Goal: Navigation & Orientation: Find specific page/section

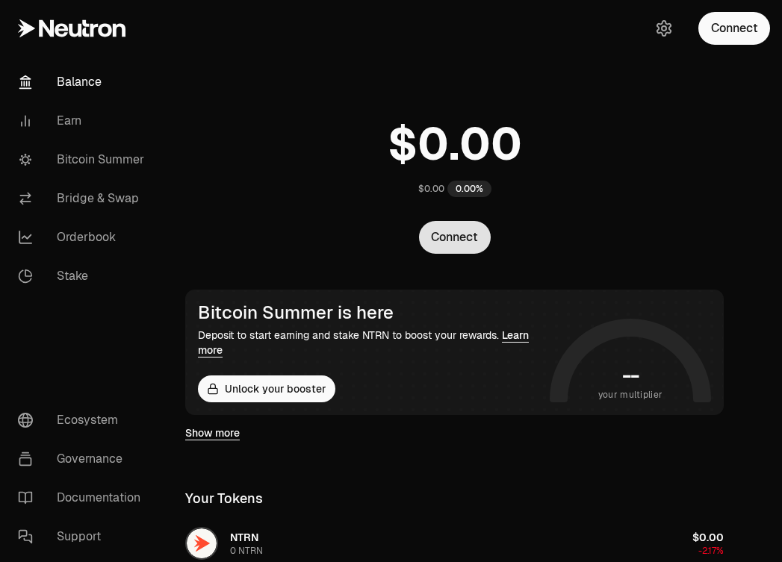
click at [452, 238] on button "Connect" at bounding box center [455, 237] width 72 height 33
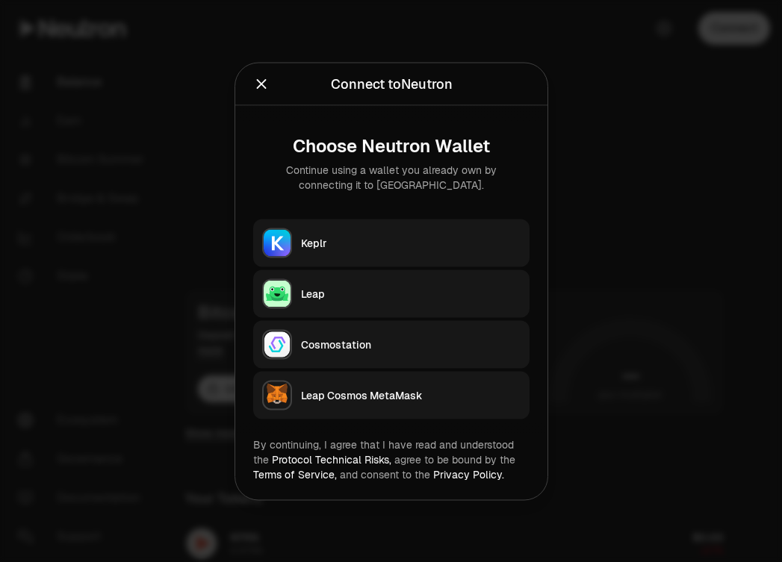
click at [401, 242] on div "Keplr" at bounding box center [410, 242] width 219 height 15
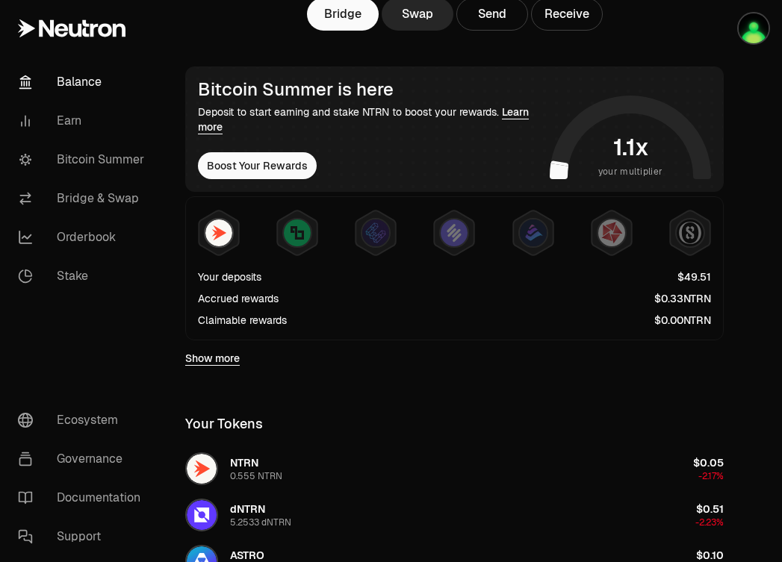
scroll to position [48, 0]
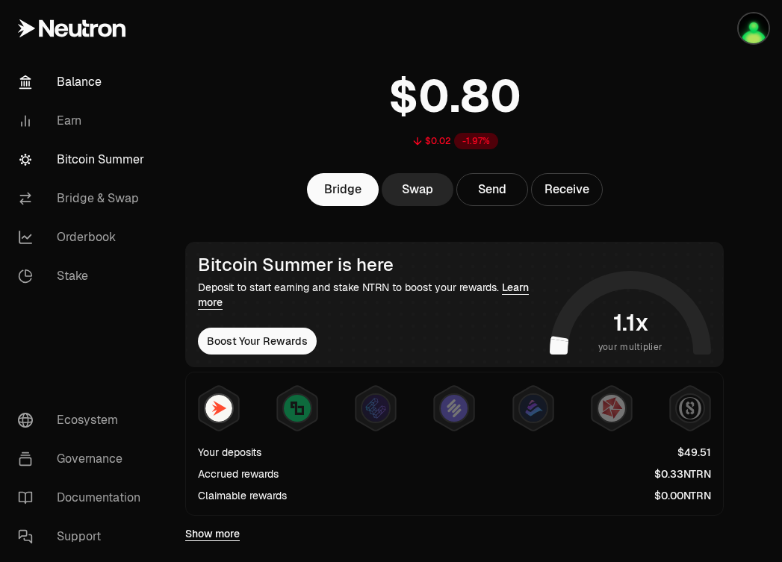
click at [110, 163] on link "Bitcoin Summer" at bounding box center [83, 159] width 155 height 39
